Goal: Information Seeking & Learning: Learn about a topic

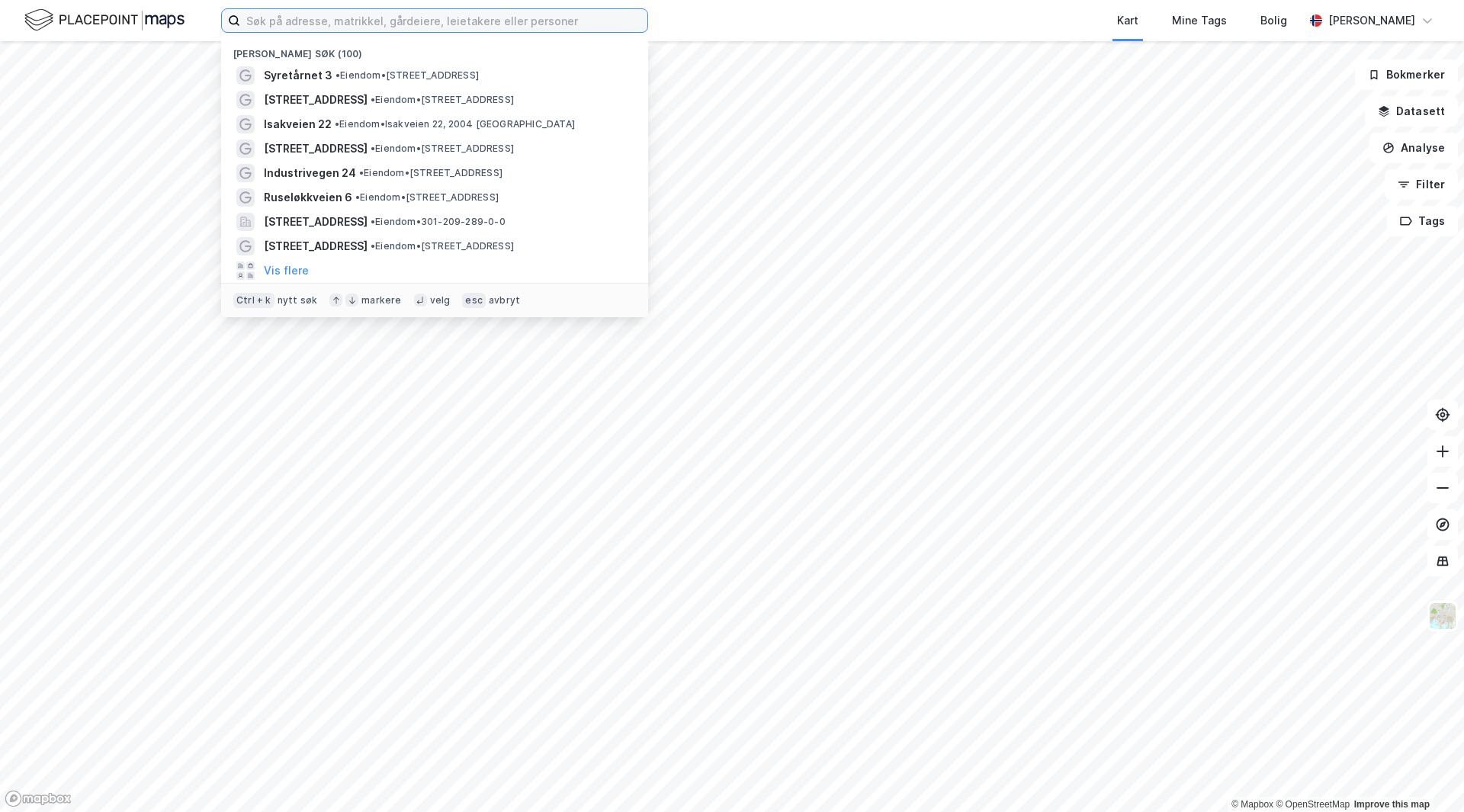
click at [400, 27] on input at bounding box center [443, 21] width 407 height 23
click at [684, 16] on div "Nylige søk (100) Syretårnet 3 • Eiendom • [STREET_ADDRESS] • Eiendom • [STREET_…" at bounding box center [732, 21] width 1464 height 41
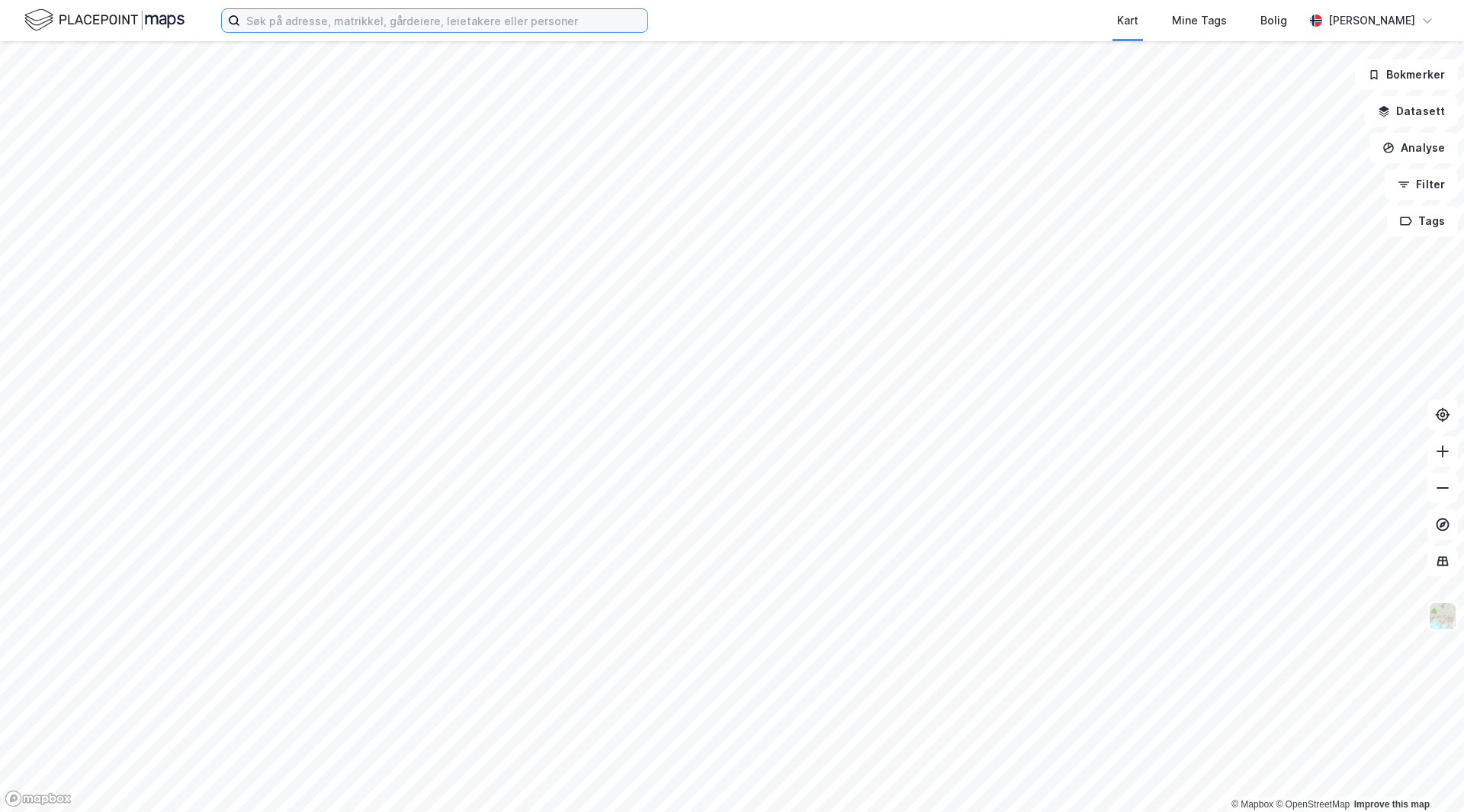
click at [562, 18] on input at bounding box center [443, 21] width 407 height 23
click at [678, 22] on div "Kart Mine Tags Bolig [PERSON_NAME]" at bounding box center [732, 21] width 1464 height 41
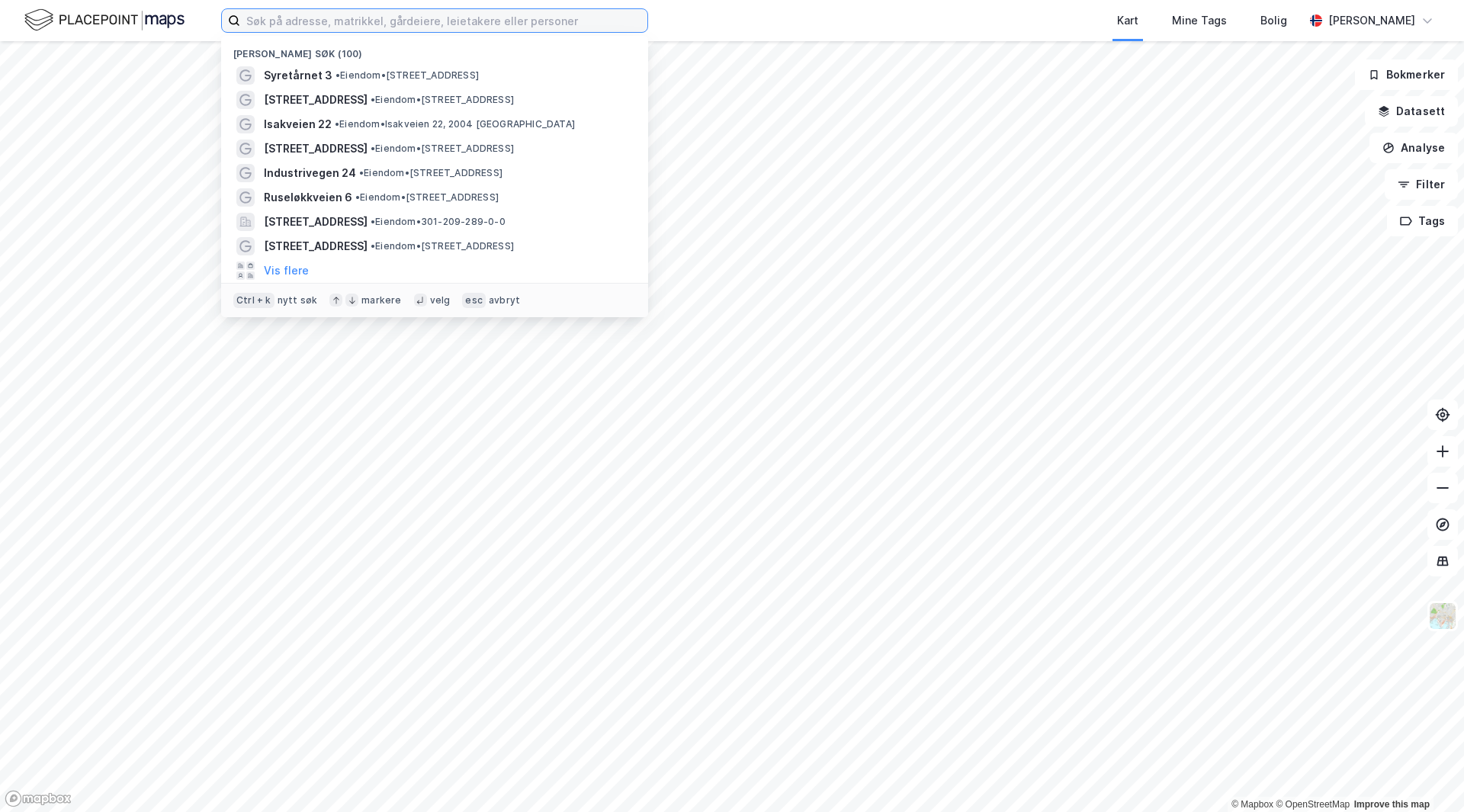
click at [579, 26] on input at bounding box center [443, 21] width 407 height 23
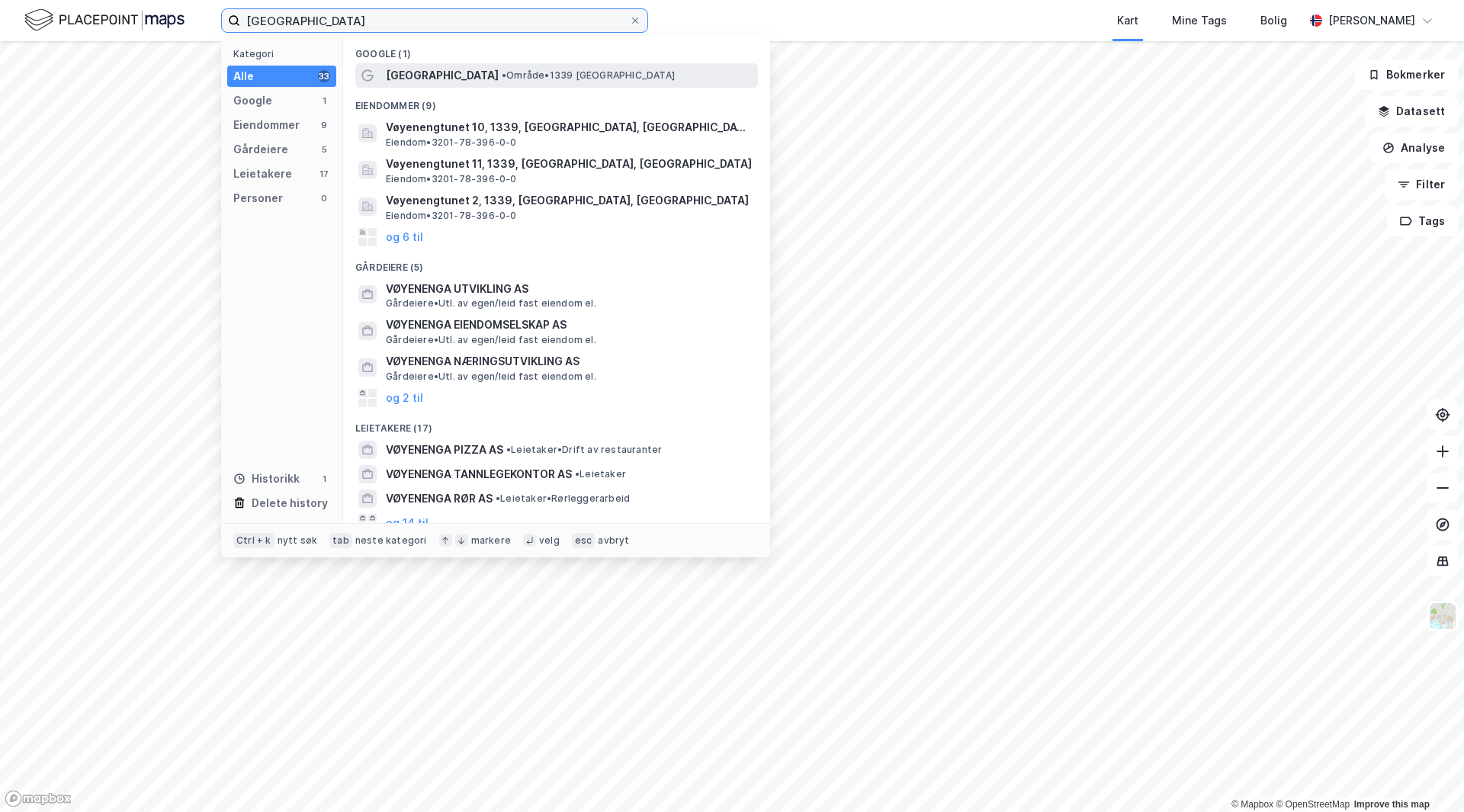
type input "[GEOGRAPHIC_DATA]"
click at [540, 74] on span "• Område • 1339 [GEOGRAPHIC_DATA]" at bounding box center [589, 76] width 173 height 12
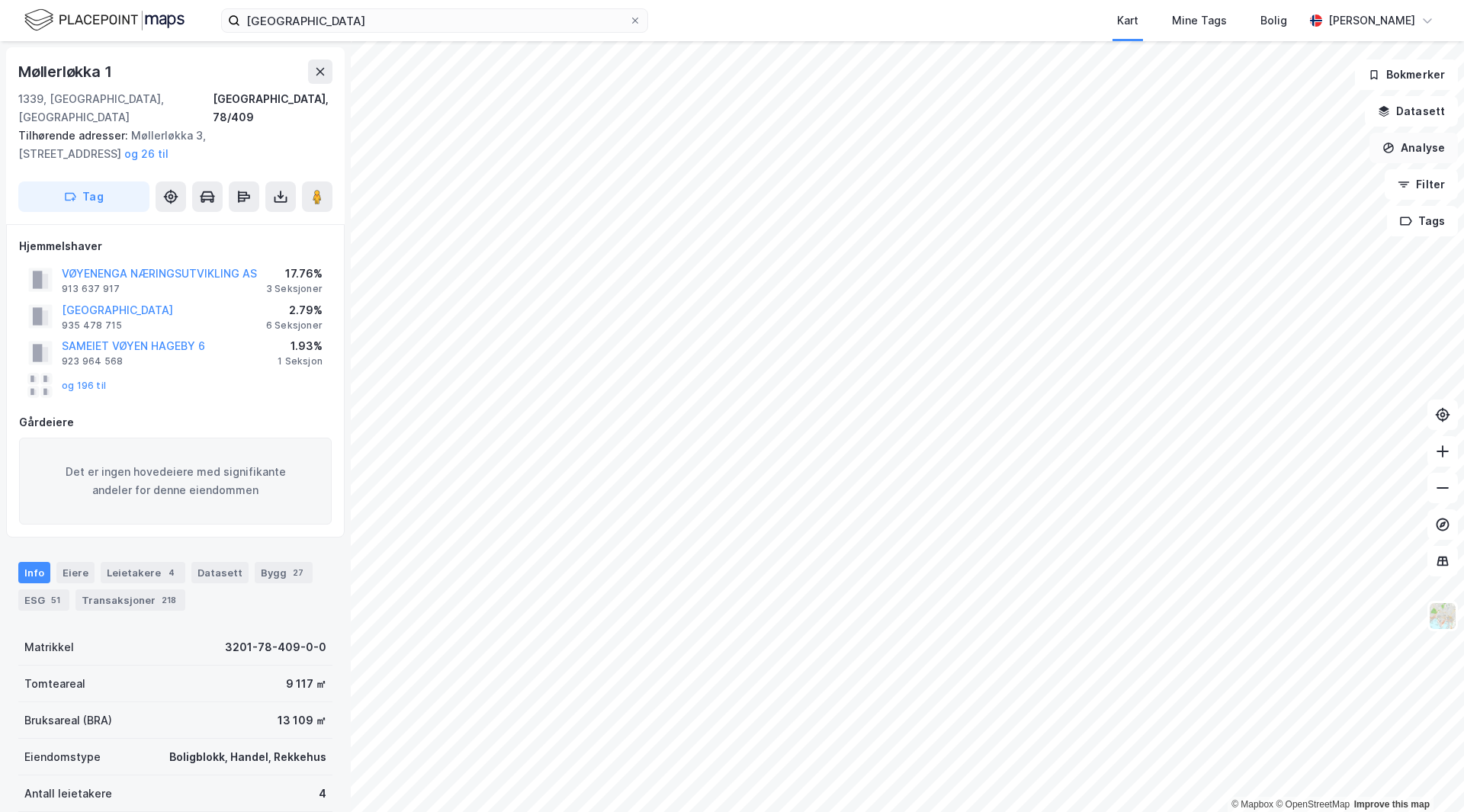
click at [1420, 145] on button "Analyse" at bounding box center [1413, 148] width 88 height 31
click at [1430, 180] on button "Filter" at bounding box center [1422, 185] width 74 height 31
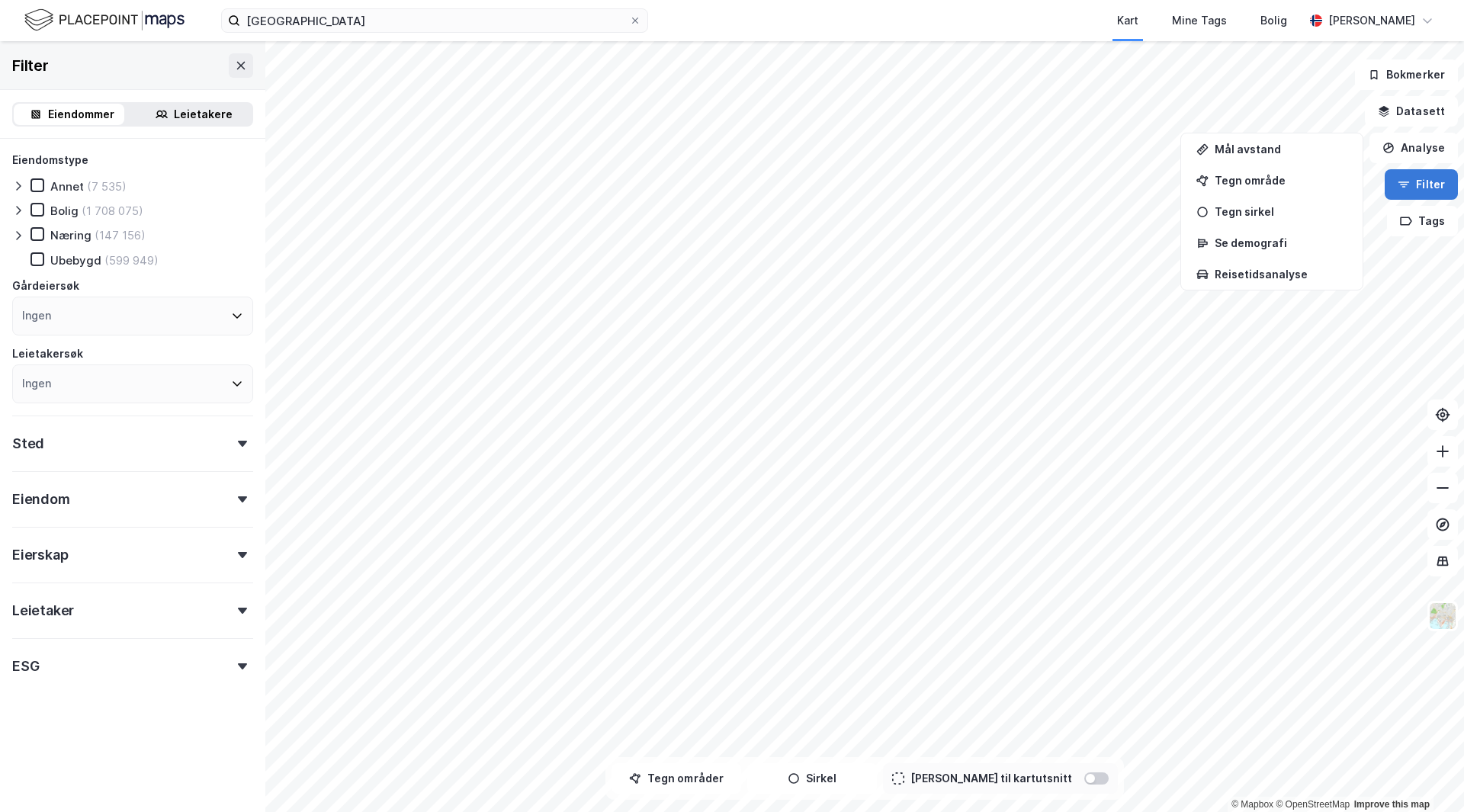
click at [1430, 180] on button "Filter" at bounding box center [1422, 185] width 74 height 31
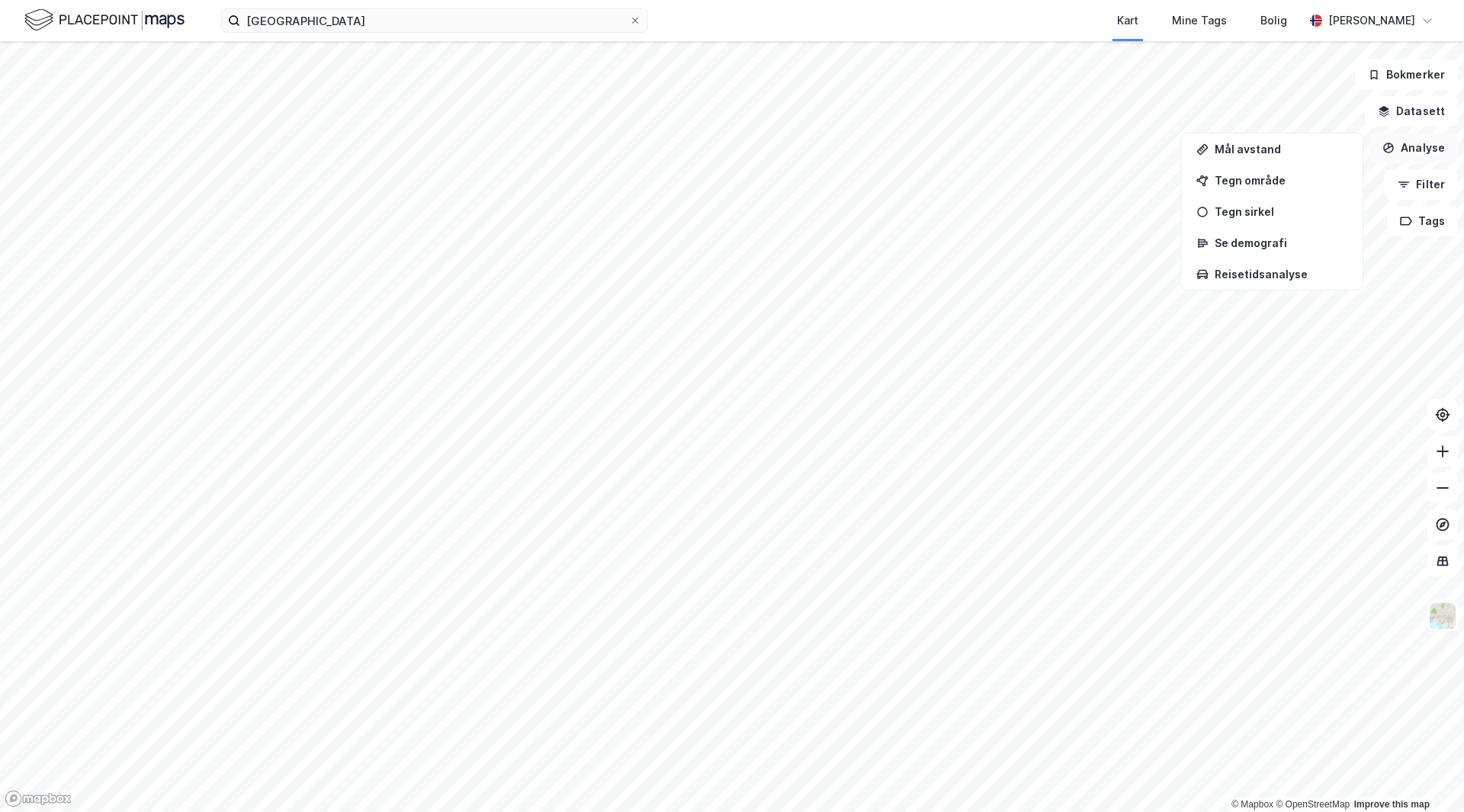
click at [1428, 142] on button "Analyse" at bounding box center [1413, 148] width 88 height 31
click at [1429, 136] on button "Analyse" at bounding box center [1413, 148] width 88 height 31
click at [1420, 108] on button "Datasett" at bounding box center [1411, 111] width 93 height 31
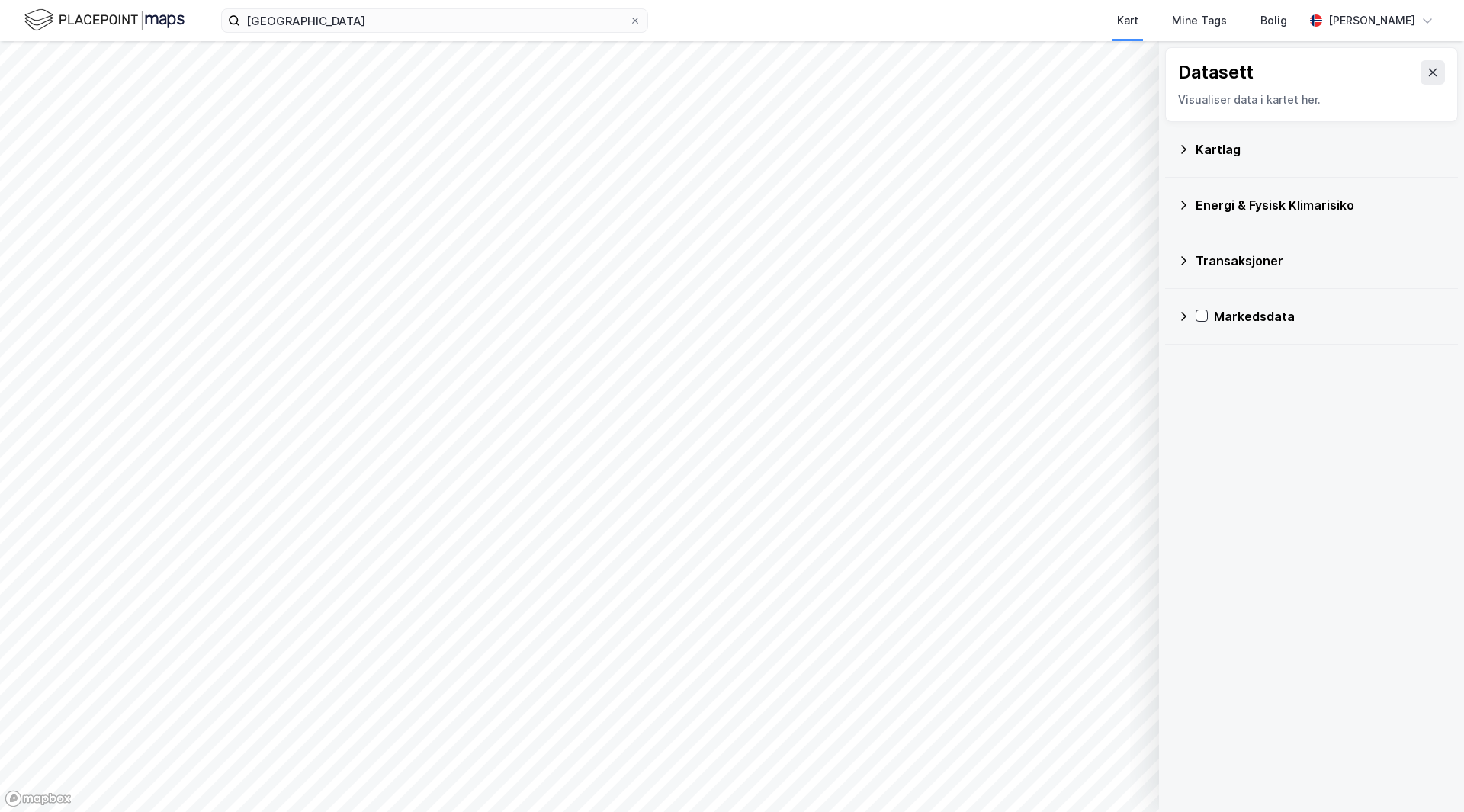
click at [1187, 151] on icon at bounding box center [1183, 149] width 12 height 12
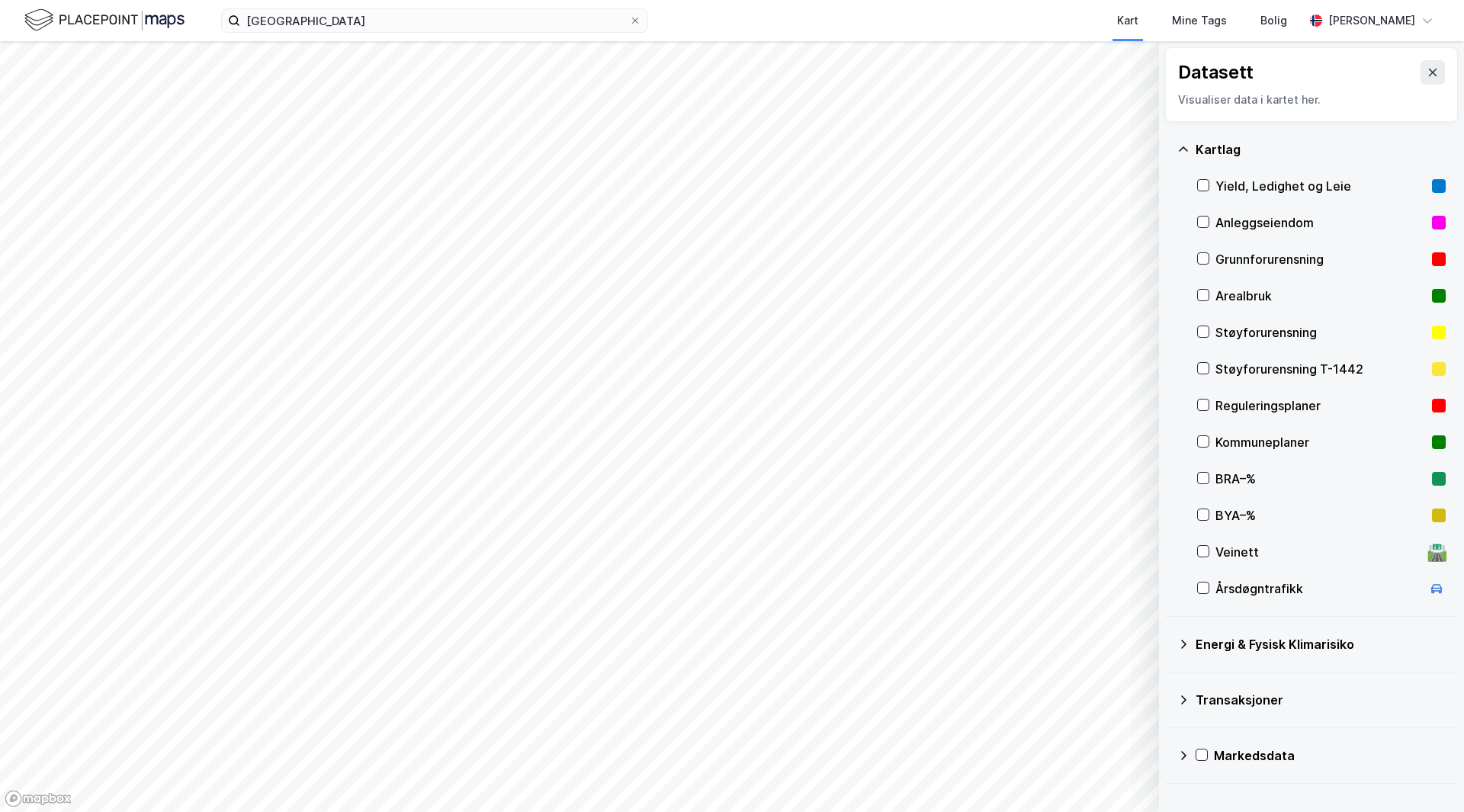
click at [1186, 150] on icon at bounding box center [1183, 149] width 12 height 12
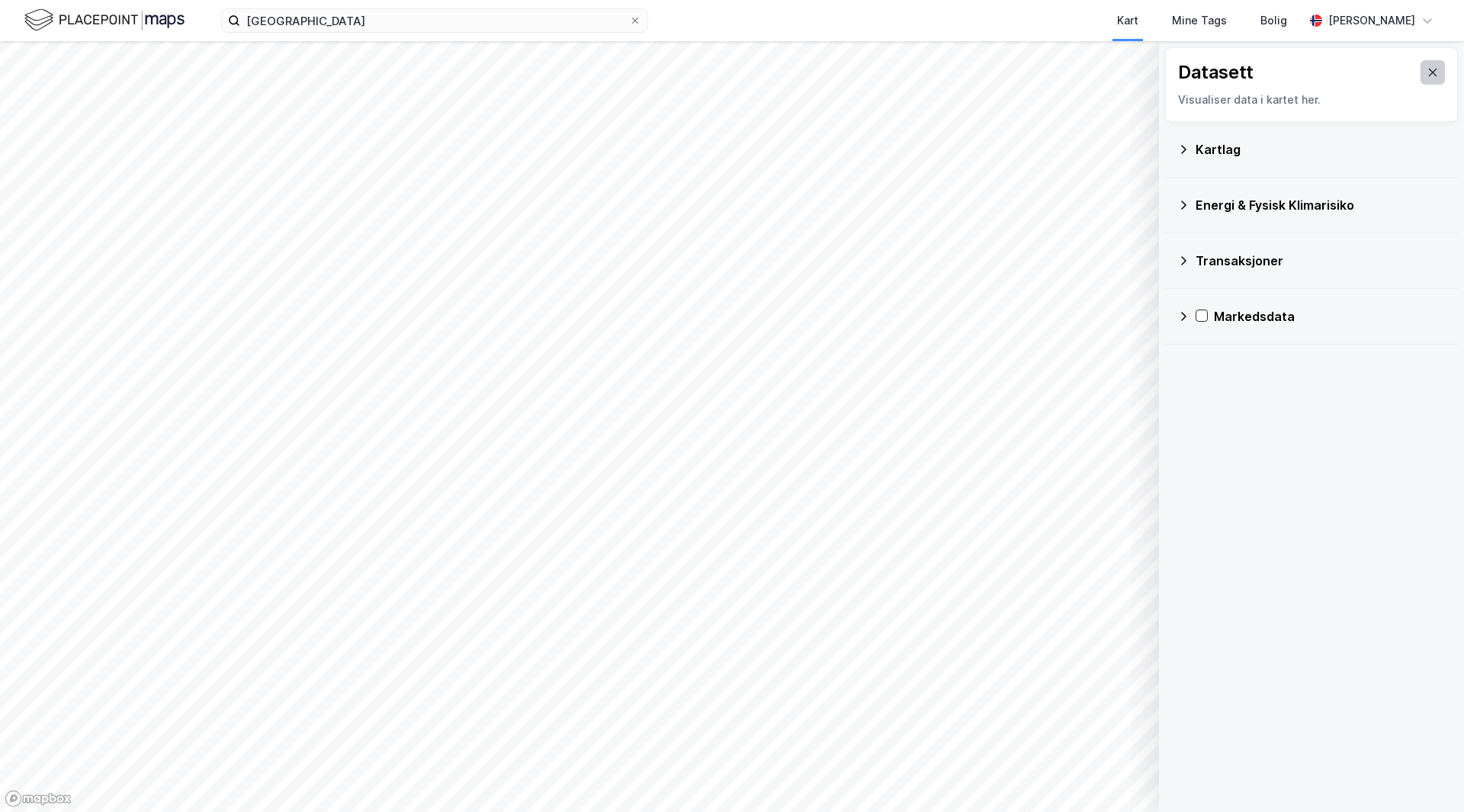
click at [1430, 74] on icon at bounding box center [1433, 73] width 8 height 8
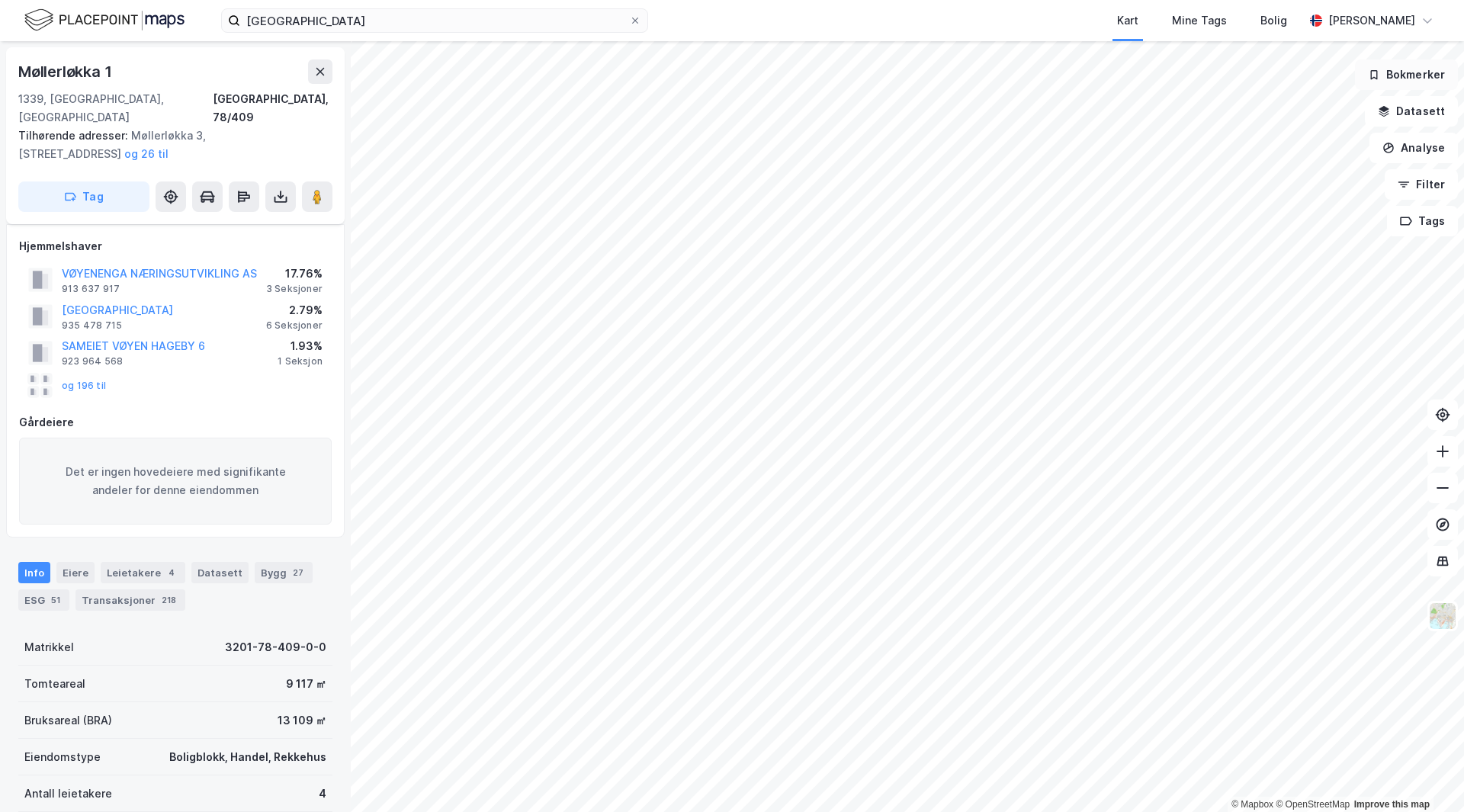
scroll to position [6, 0]
